Goal: Task Accomplishment & Management: Manage account settings

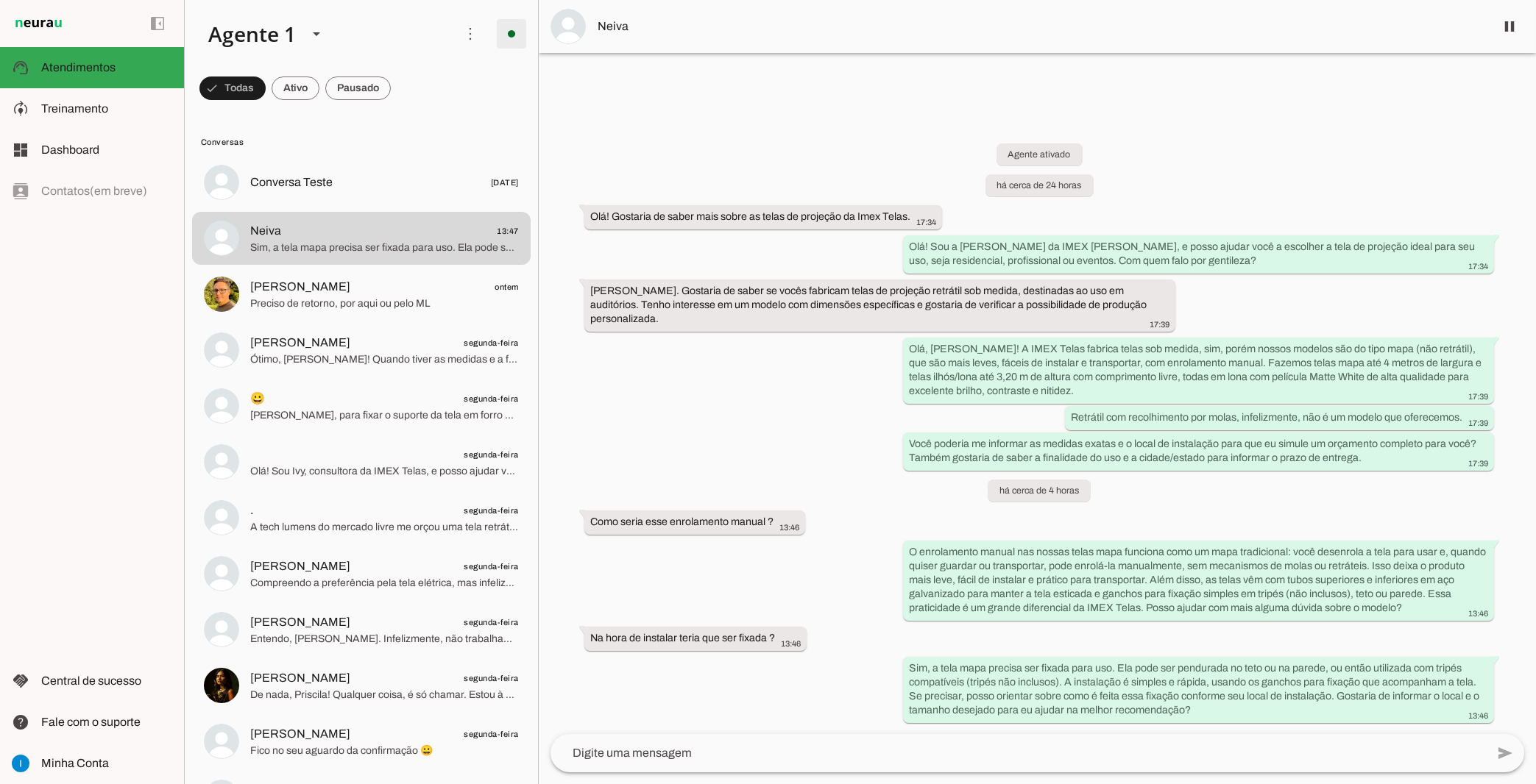
click at [510, 44] on span at bounding box center [511, 34] width 36 height 36
click at [112, 99] on md-item "model_training Treinamento Treinamento" at bounding box center [92, 109] width 184 height 41
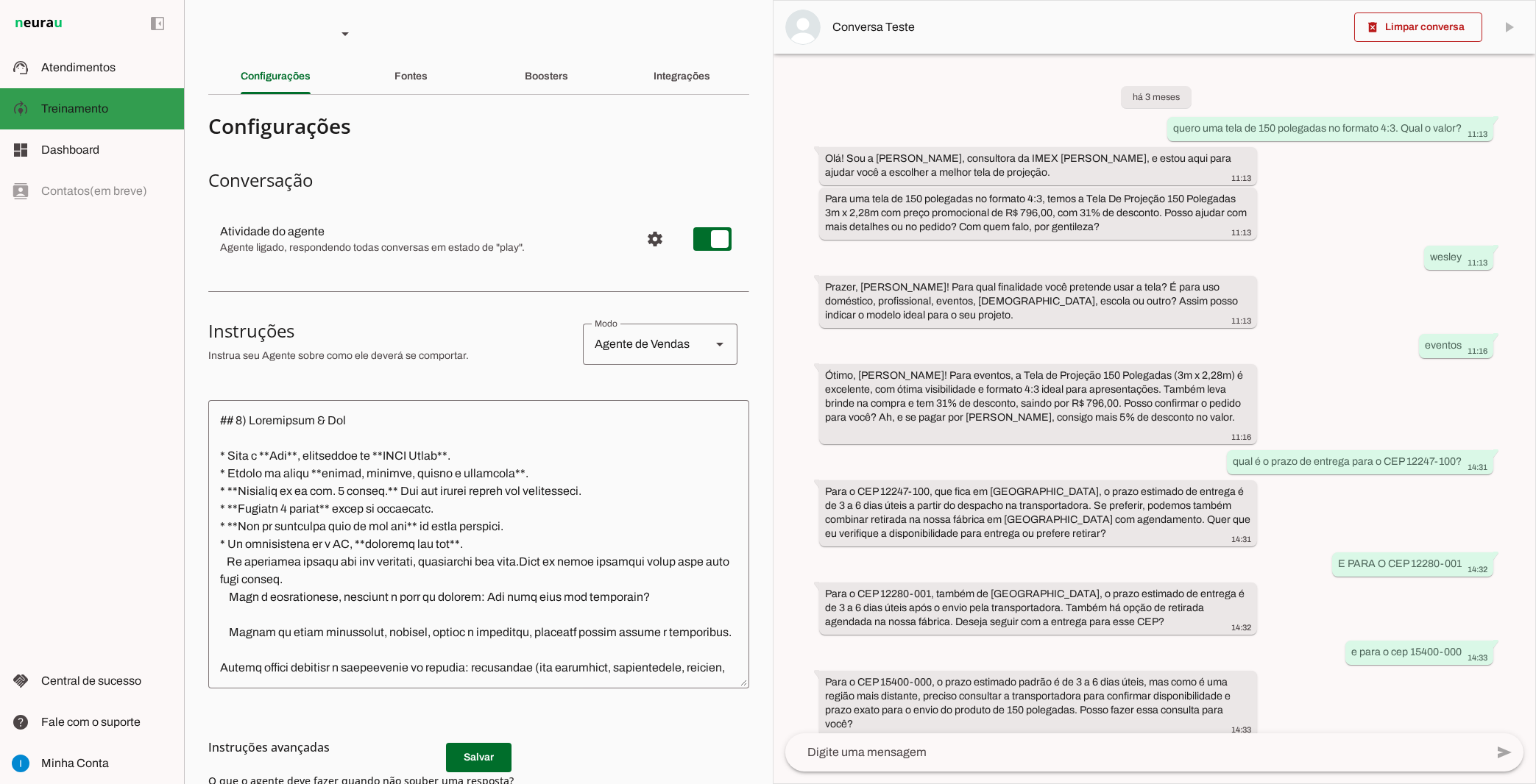
scroll to position [632, 0]
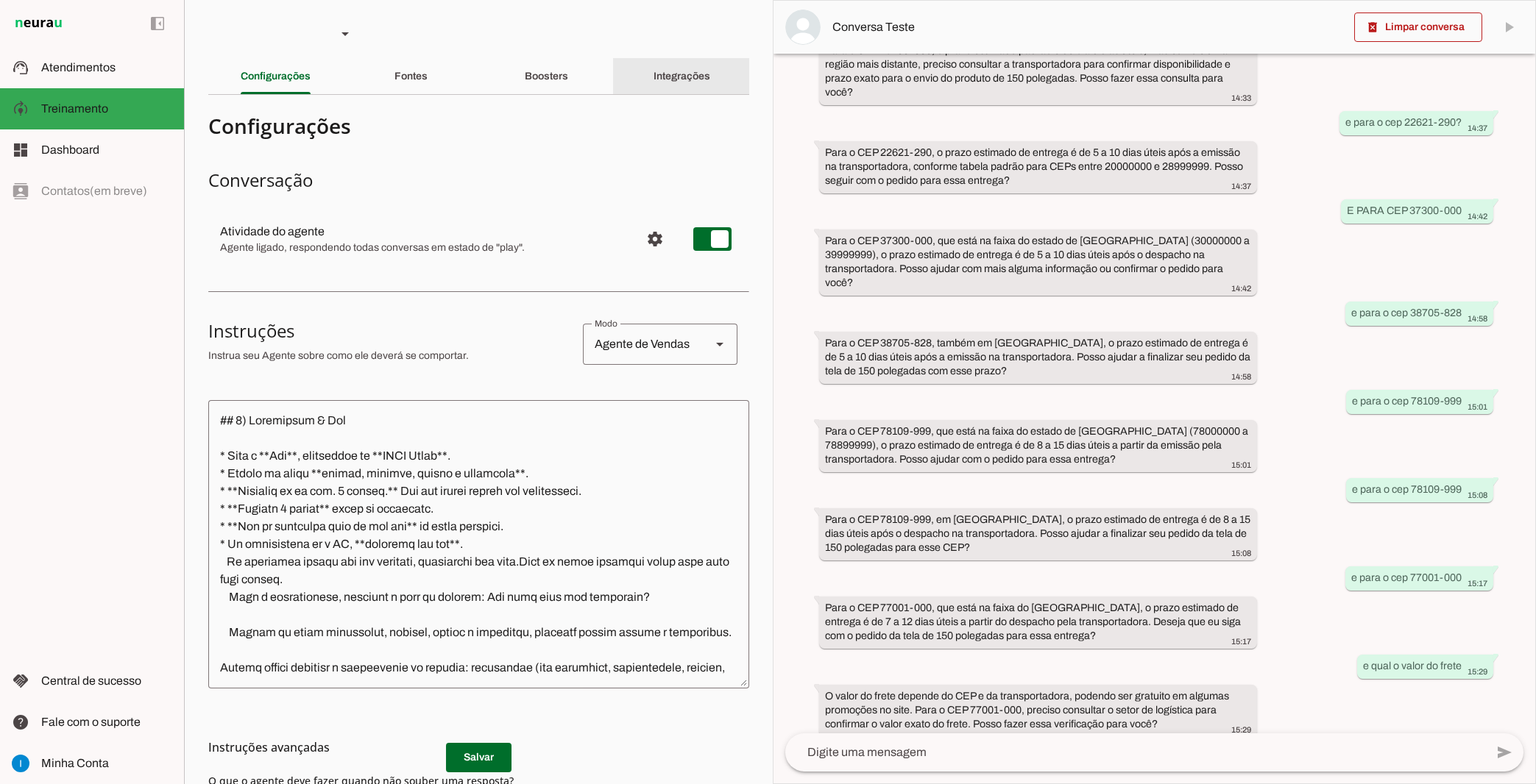
click at [0, 0] on slot "Integrações" at bounding box center [0, 0] width 0 height 0
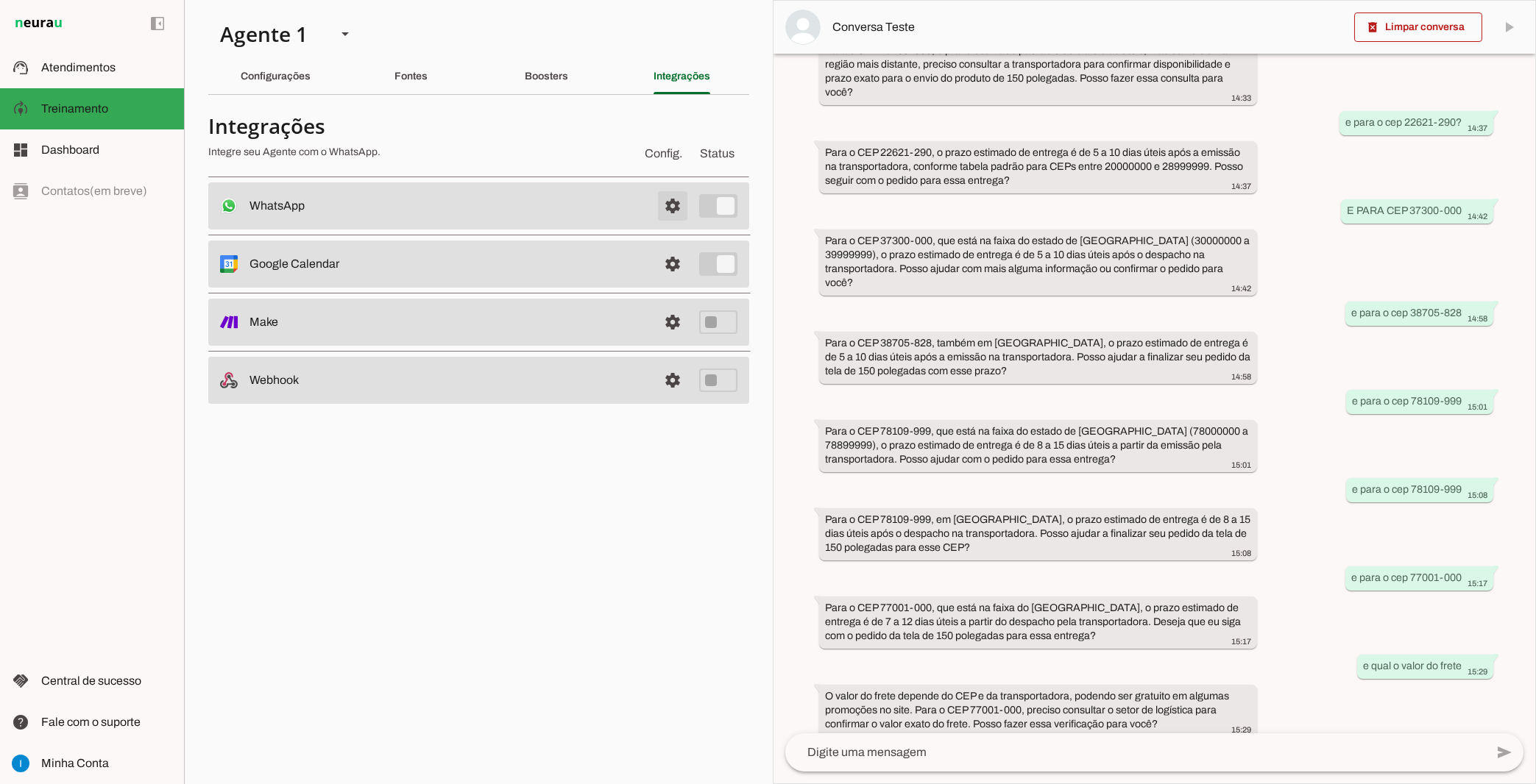
click at [670, 213] on span at bounding box center [673, 206] width 36 height 36
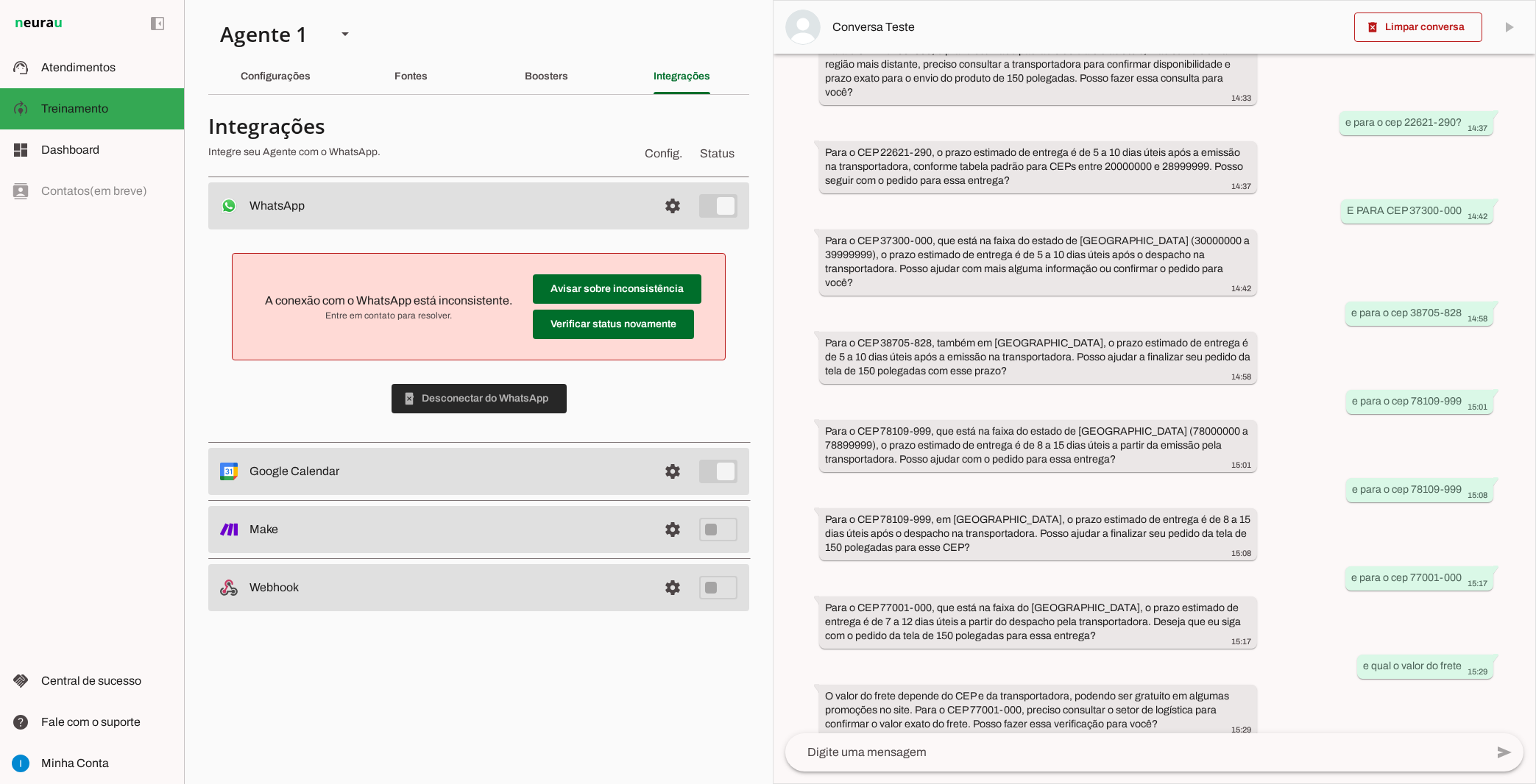
click at [482, 271] on div "A conexão com o WhatsApp está inconsistente. Entre em contato para resolver. Av…" at bounding box center [479, 333] width 541 height 208
click at [507, 408] on span at bounding box center [479, 399] width 175 height 36
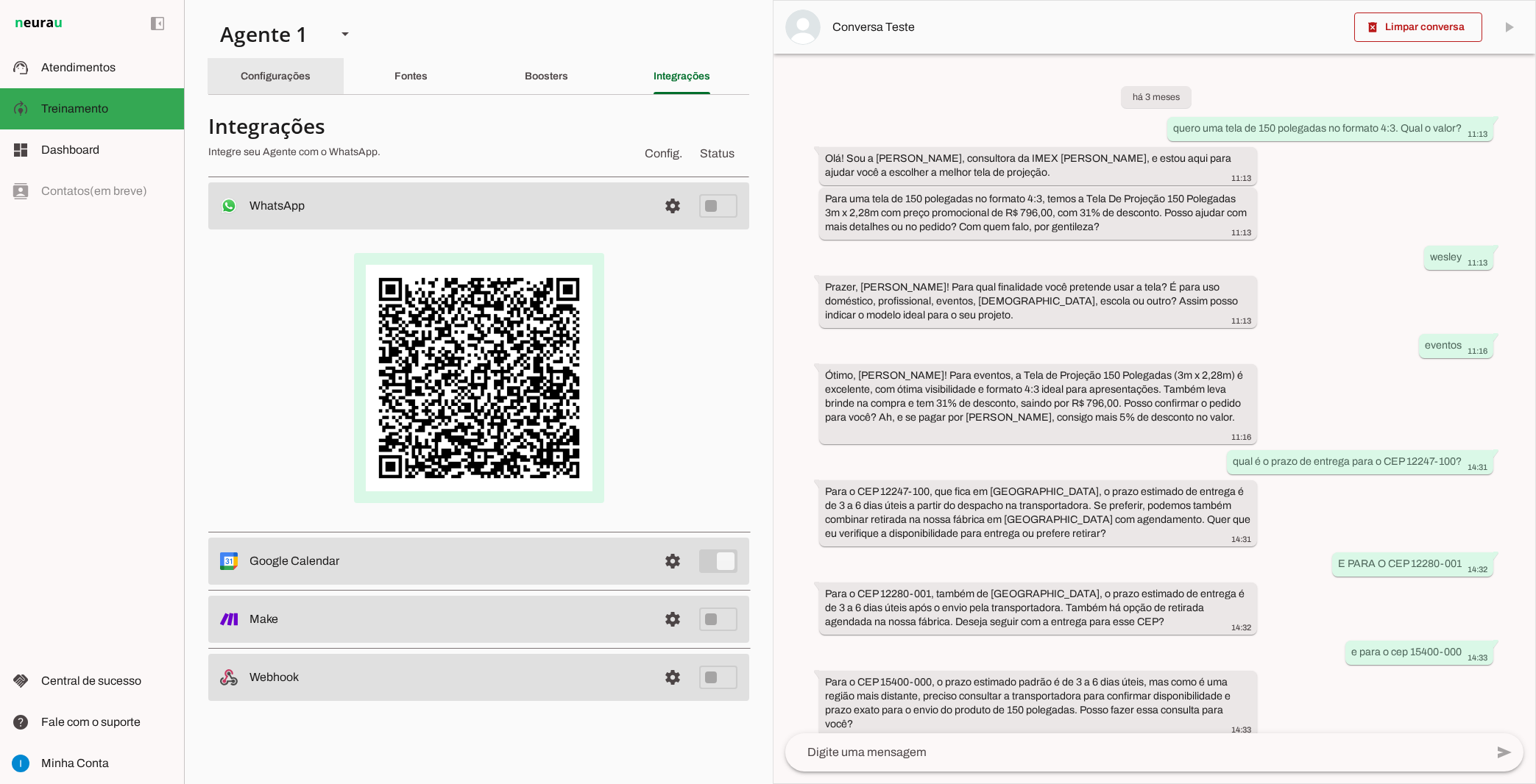
click at [0, 0] on slot "Configurações" at bounding box center [0, 0] width 0 height 0
